Goal: Navigation & Orientation: Find specific page/section

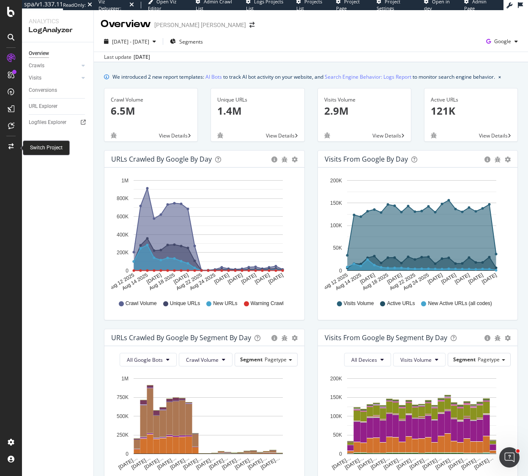
click at [10, 143] on icon at bounding box center [10, 146] width 5 height 6
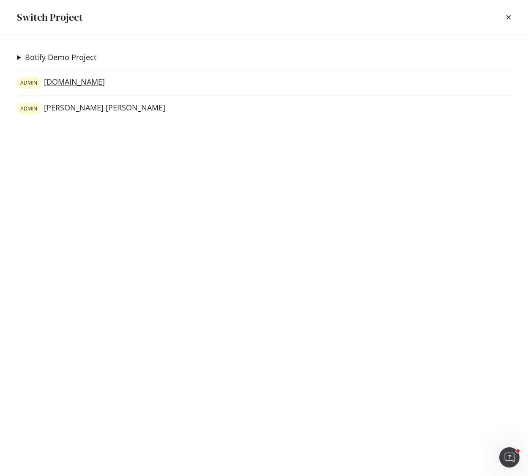
click at [83, 84] on link "[PERSON_NAME][DOMAIN_NAME]" at bounding box center [61, 83] width 88 height 12
